Goal: Task Accomplishment & Management: Manage account settings

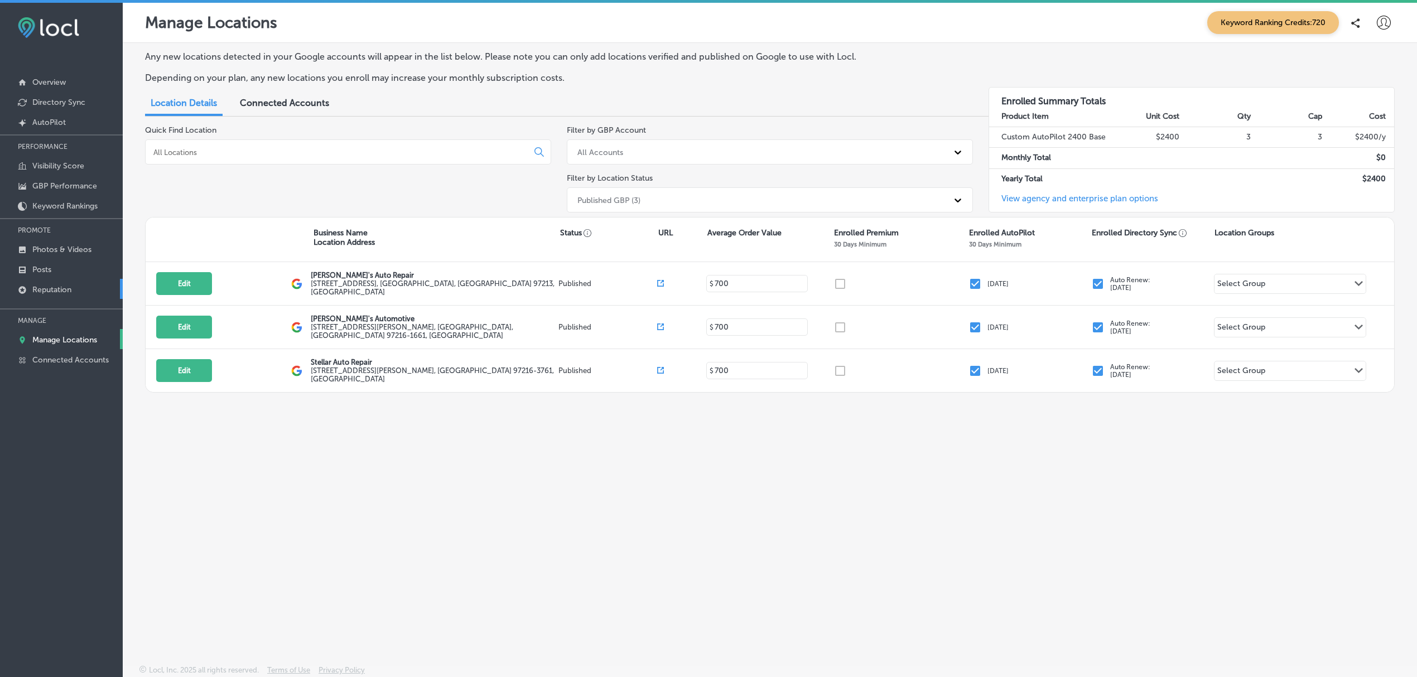
click at [56, 288] on p "Reputation" at bounding box center [51, 289] width 39 height 9
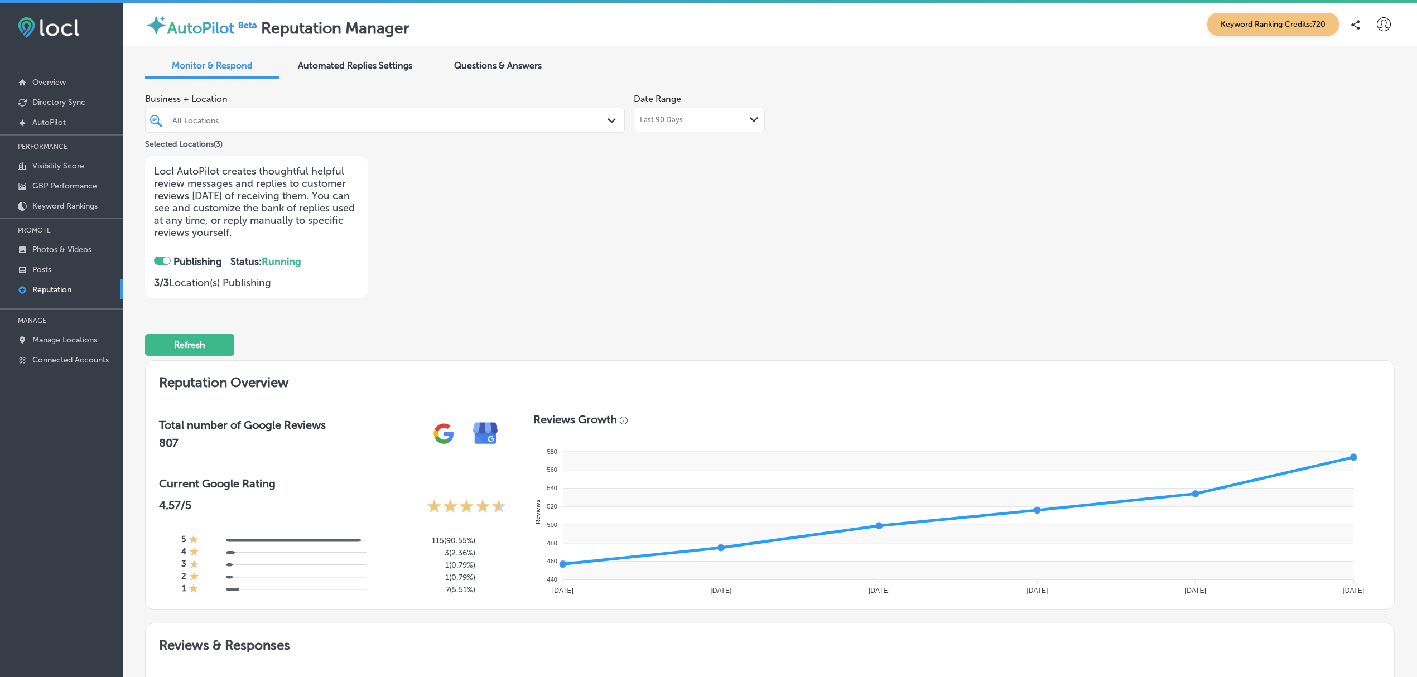
click at [158, 262] on div at bounding box center [162, 261] width 17 height 8
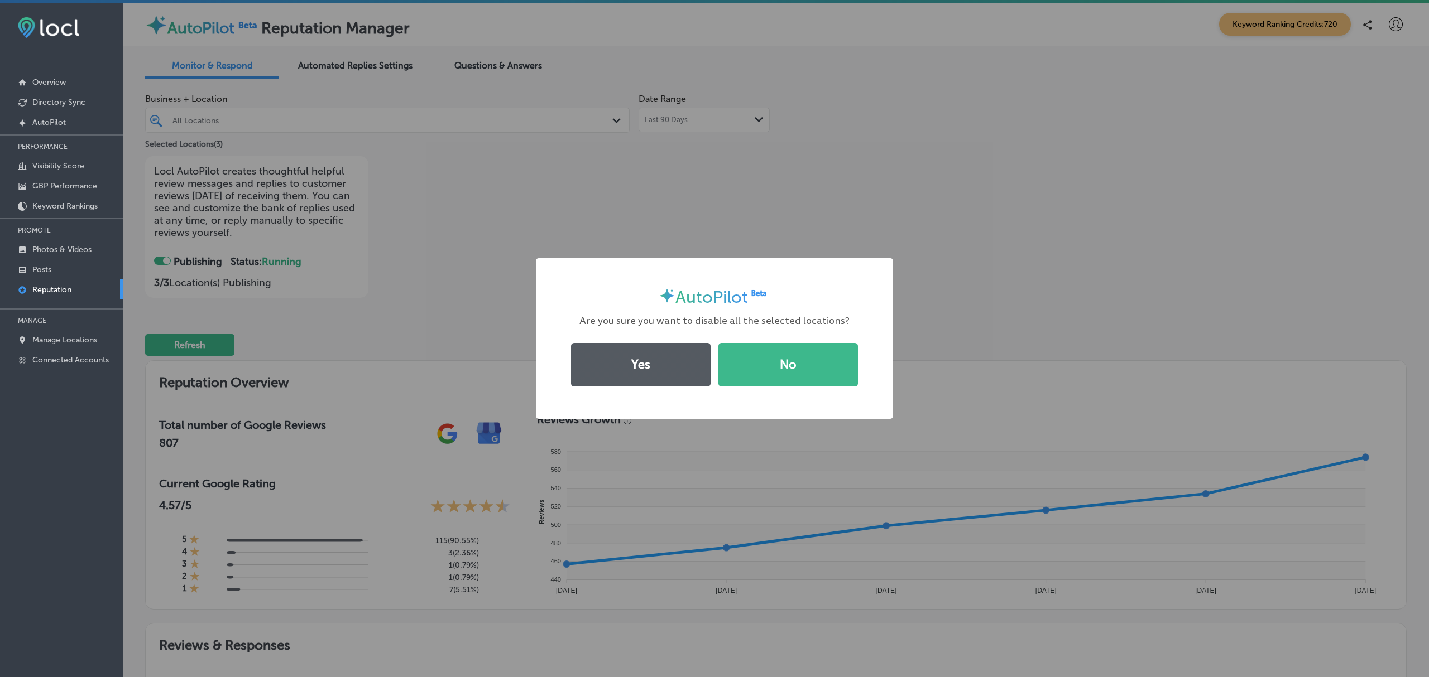
click at [656, 367] on button "Yes" at bounding box center [641, 365] width 140 height 44
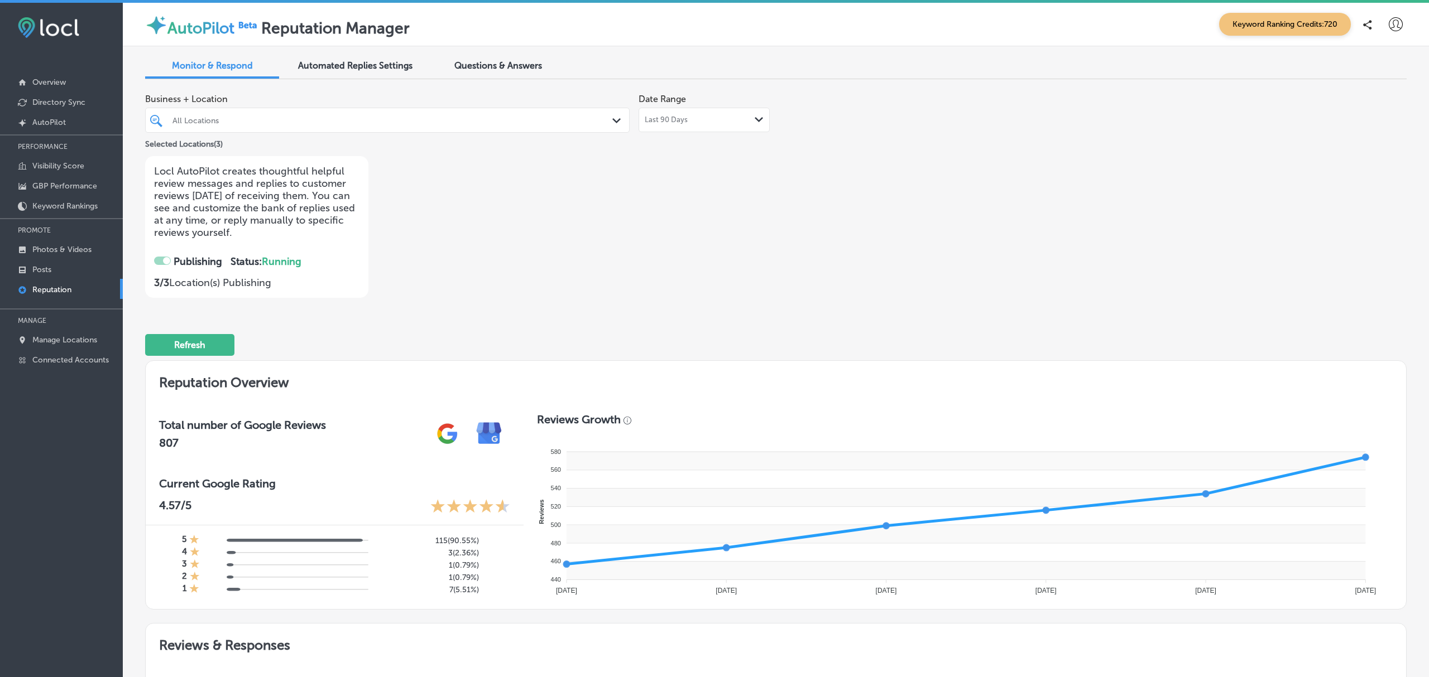
checkbox input "false"
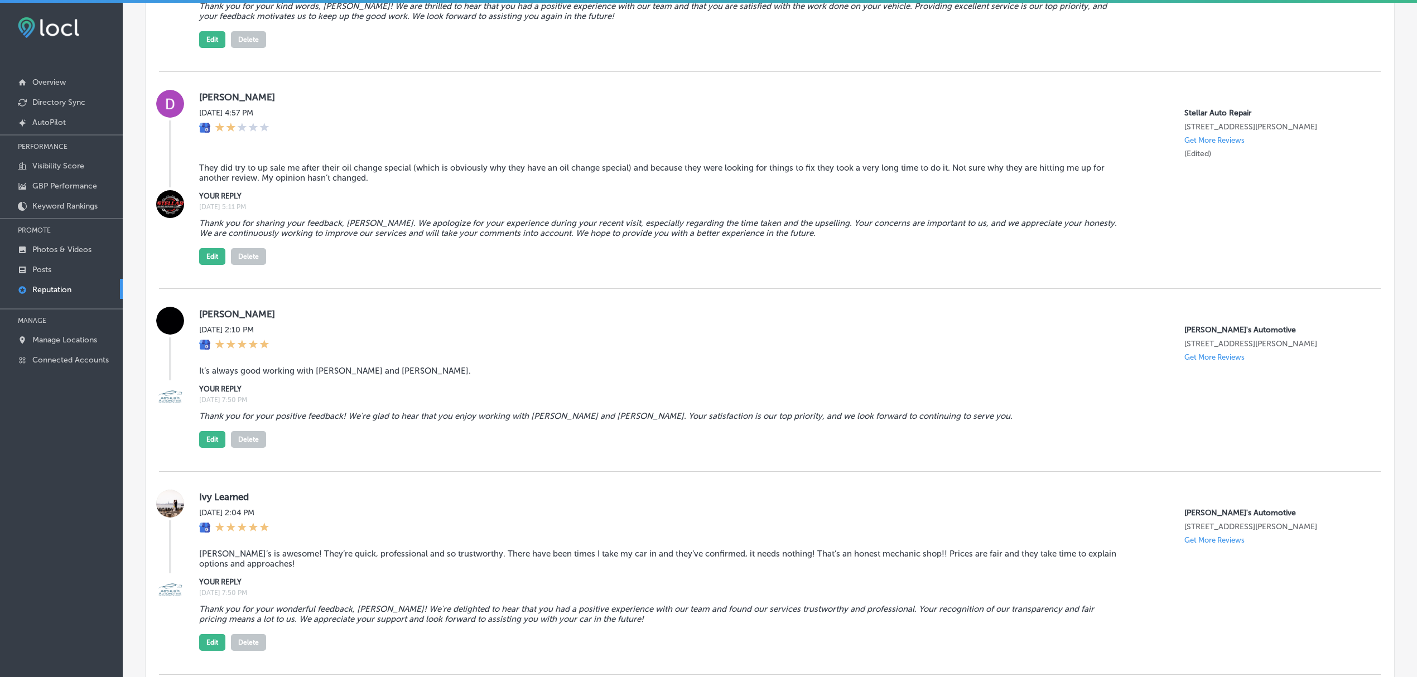
scroll to position [1519, 0]
